Goal: Information Seeking & Learning: Learn about a topic

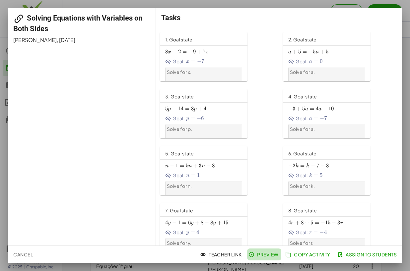
click at [263, 252] on span "Preview" at bounding box center [264, 254] width 29 height 6
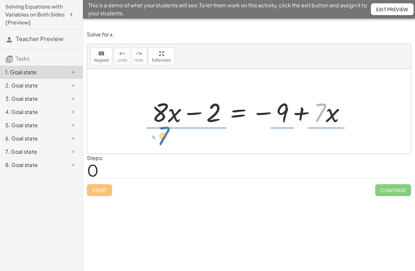
drag, startPoint x: 322, startPoint y: 113, endPoint x: 168, endPoint y: 136, distance: 156.2
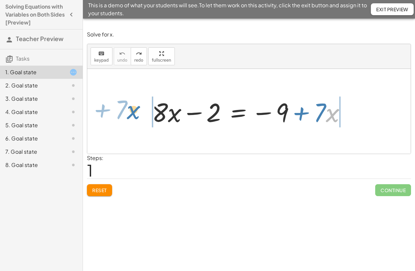
drag, startPoint x: 327, startPoint y: 113, endPoint x: 129, endPoint y: 110, distance: 198.5
click at [129, 110] on div "· x + · 7 + · 8 · x − 2 = − 9 + · 7 · x" at bounding box center [248, 111] width 323 height 85
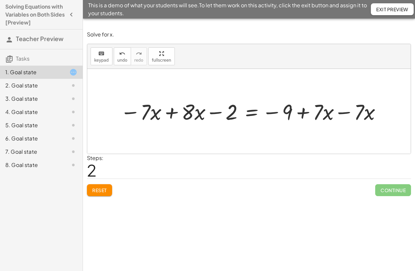
click at [340, 113] on div at bounding box center [251, 111] width 269 height 28
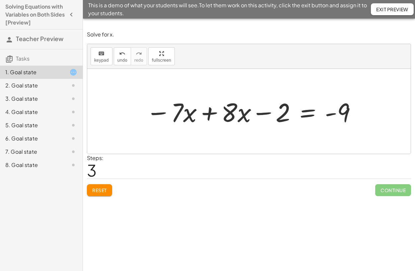
click at [211, 114] on div at bounding box center [250, 111] width 217 height 34
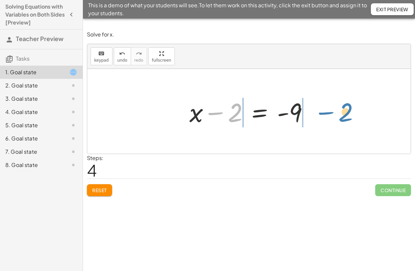
drag, startPoint x: 225, startPoint y: 118, endPoint x: 335, endPoint y: 117, distance: 110.3
click at [335, 117] on div "+ · 8 · x − 2 = − 9 + · 7 · x − · 7 · x + · 8 · x − 2 = − 9 + · 7 · x − · 7 · x…" at bounding box center [248, 111] width 323 height 85
